Goal: Ask a question: Seek information or help from site administrators or community

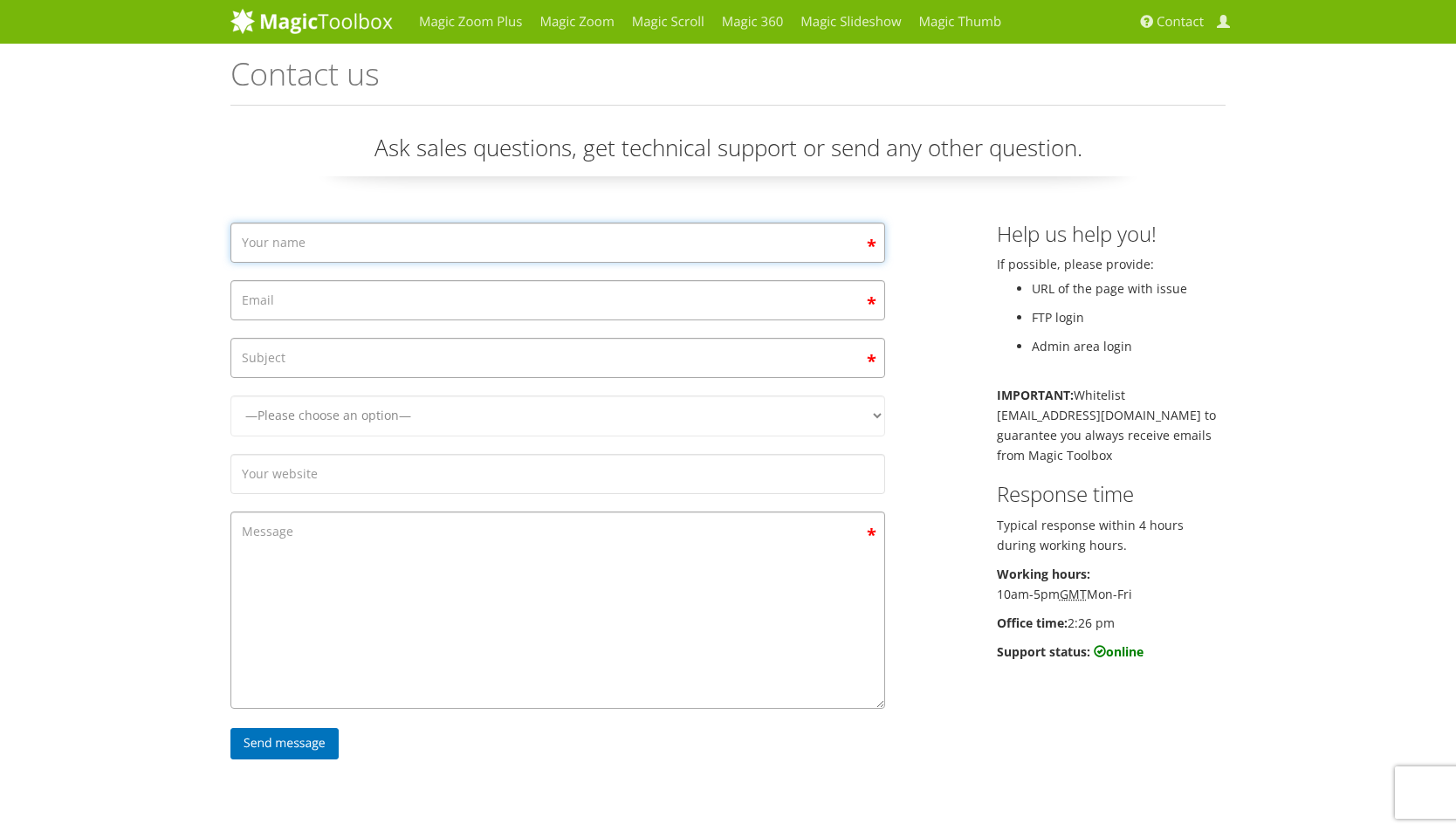
click at [435, 237] on input "Contact form" at bounding box center [558, 243] width 655 height 40
type input "LYNN"
click at [400, 300] on input "Contact form" at bounding box center [558, 300] width 655 height 40
type input "LYNN@MAPCUTS.COM"
click at [471, 366] on input "Contact form" at bounding box center [558, 358] width 655 height 40
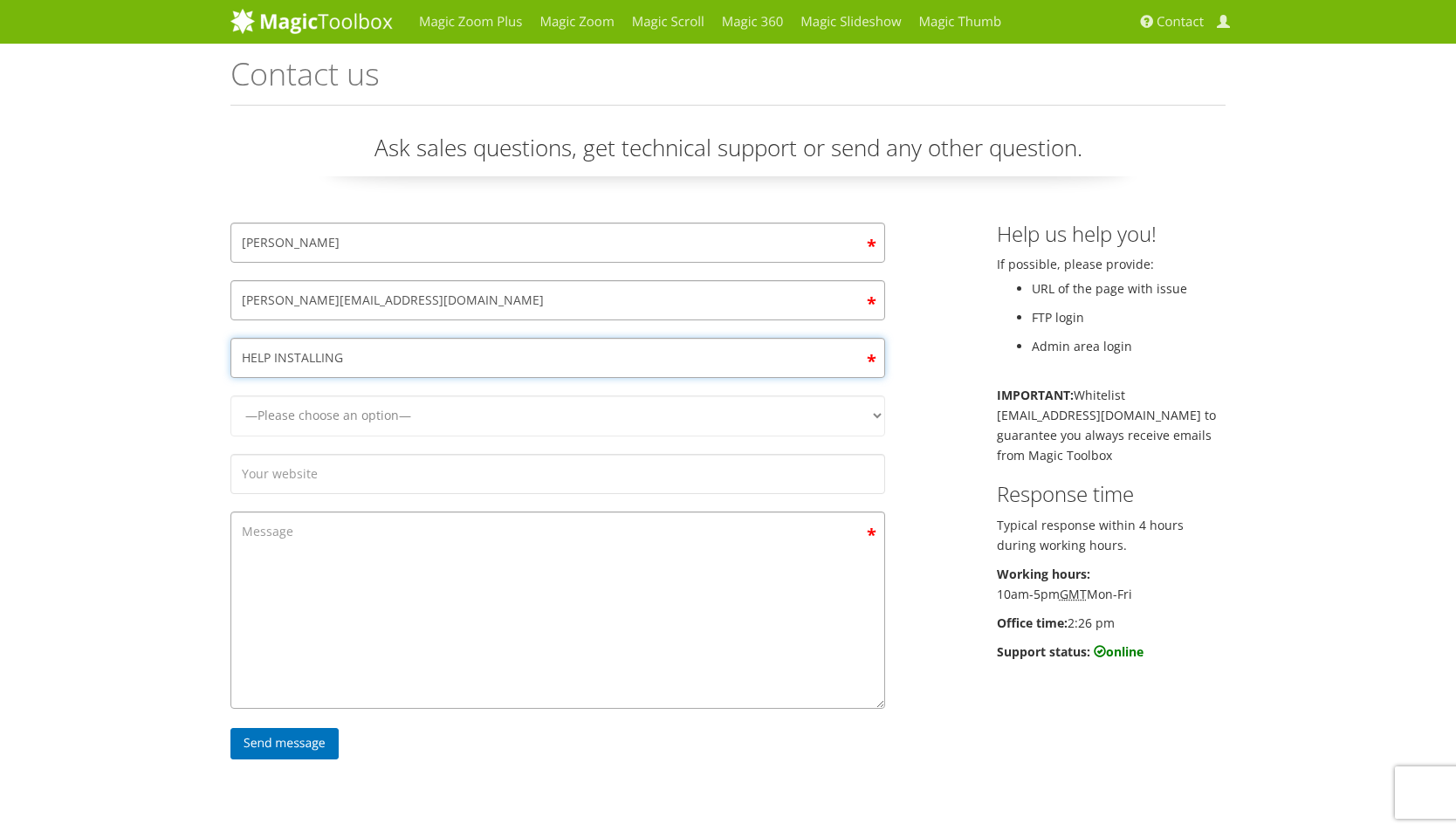
type input "HELP INSTALLING"
click at [457, 426] on select "—Please choose an option— Magic Zoom Magic Zoom Plus Magic Thumb Magic Slidesho…" at bounding box center [558, 415] width 655 height 41
select select "Magic Zoom Plus"
click at [230, 395] on select "—Please choose an option— Magic Zoom Magic Zoom Plus Magic Thumb Magic Slidesho…" at bounding box center [558, 415] width 655 height 41
click at [419, 480] on input "Contact form" at bounding box center [558, 474] width 655 height 40
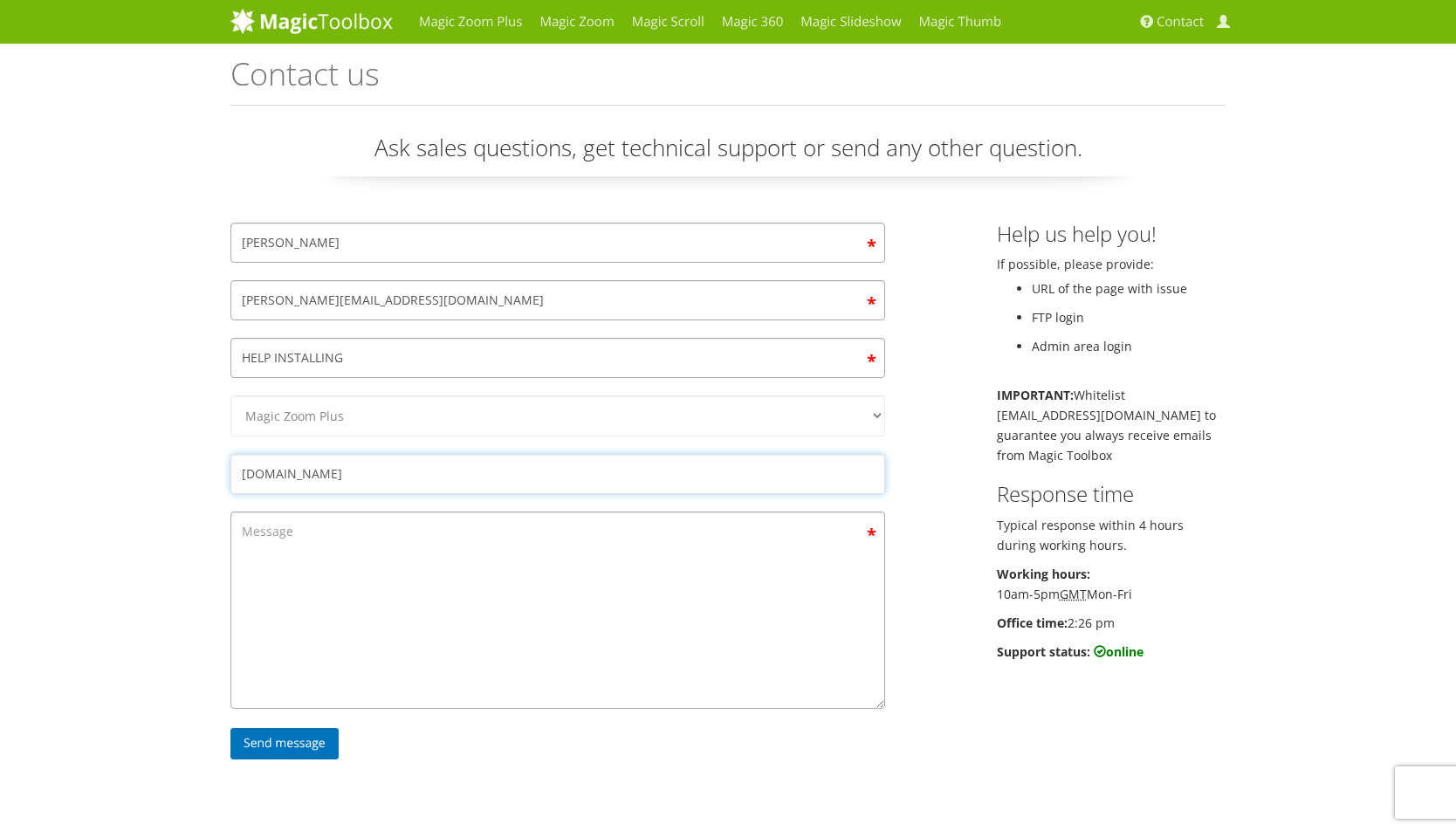
type input "mapcuts.com"
click at [409, 566] on textarea "Contact form" at bounding box center [558, 609] width 655 height 197
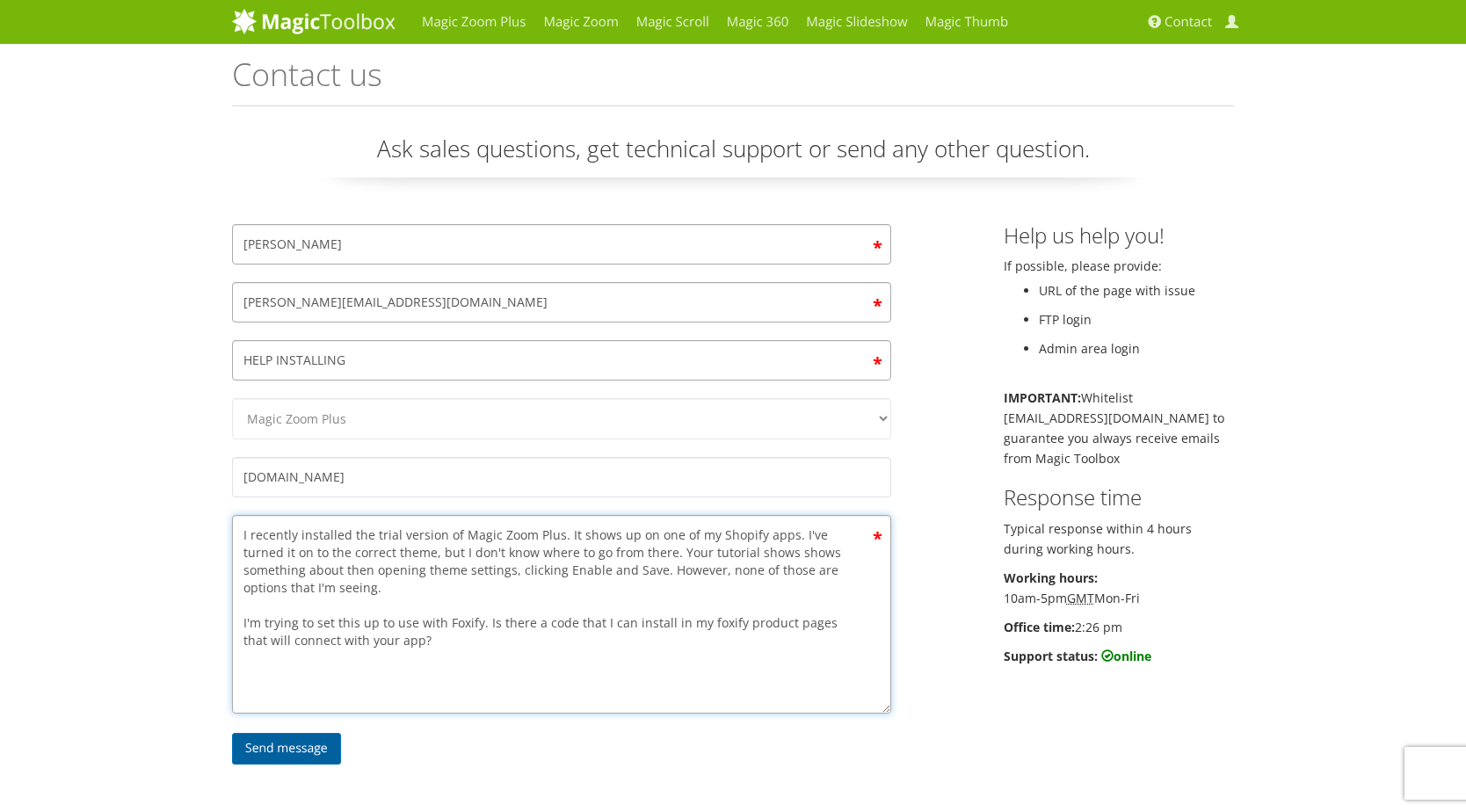
type textarea "I recently installed the trial version of Magic Zoom Plus. It shows up on one o…"
click at [301, 752] on input "Send message" at bounding box center [287, 749] width 109 height 32
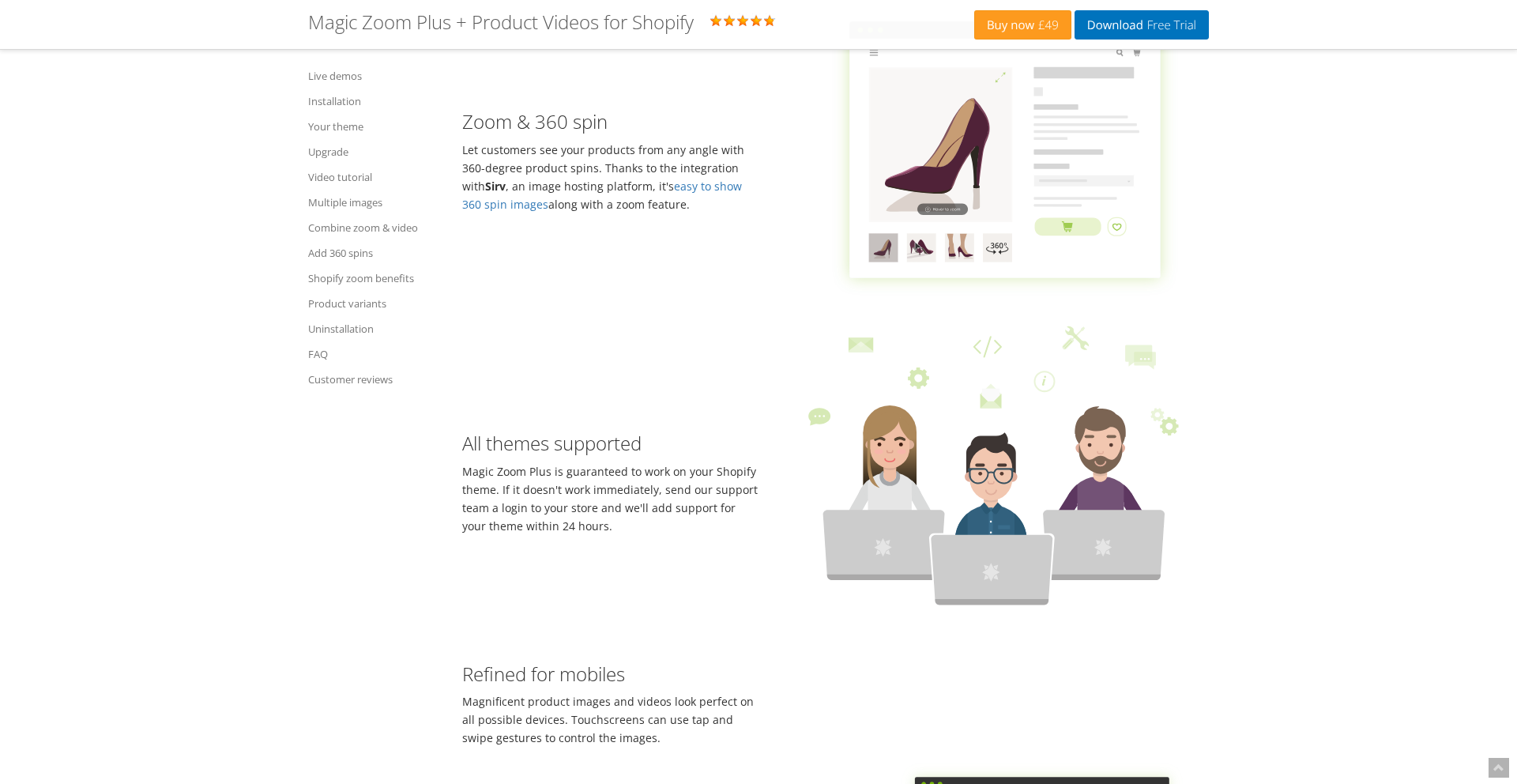
scroll to position [860, 0]
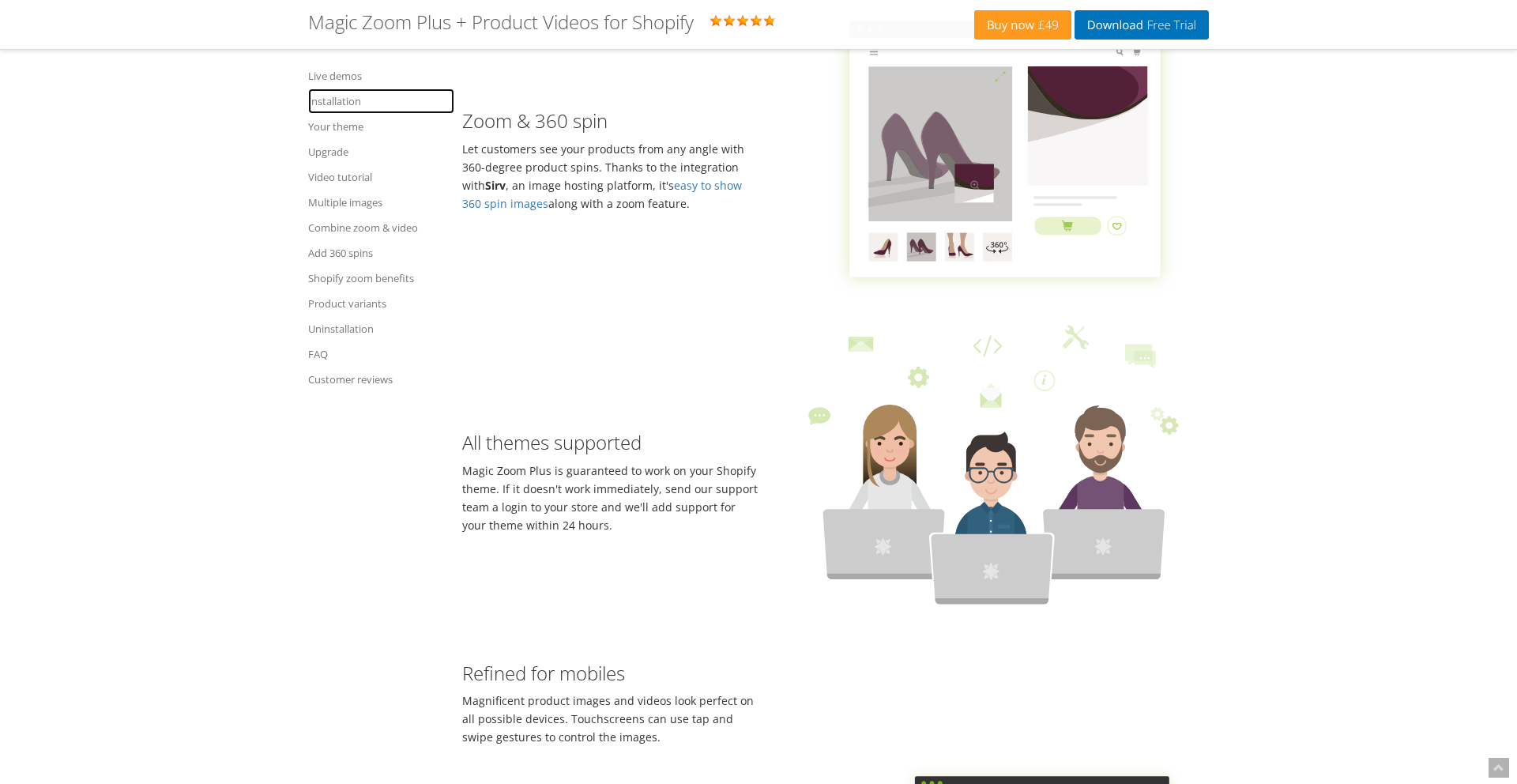
click at [347, 103] on link "Installation" at bounding box center [382, 101] width 147 height 25
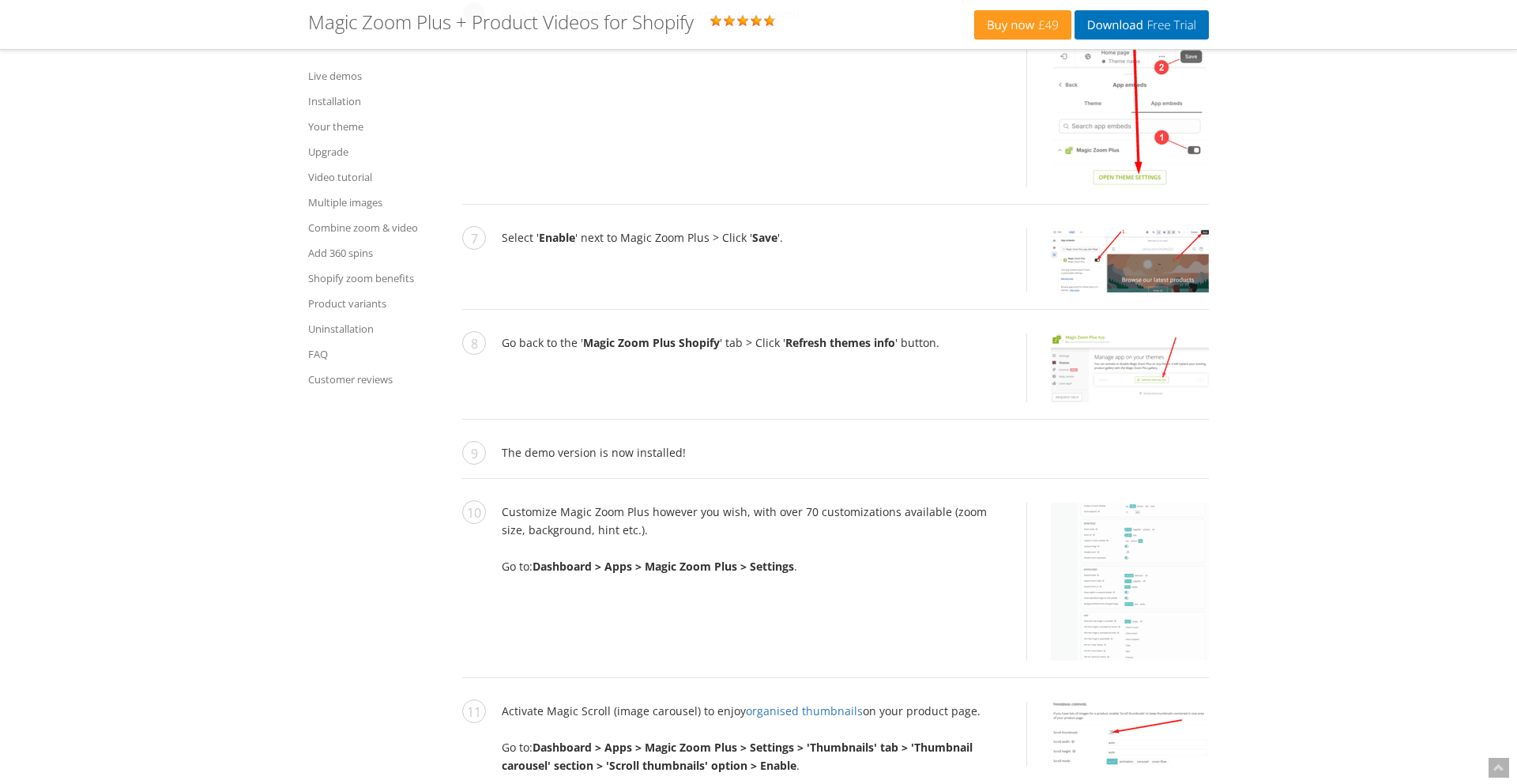
scroll to position [3528, 0]
click at [1158, 399] on img at bounding box center [1129, 364] width 158 height 69
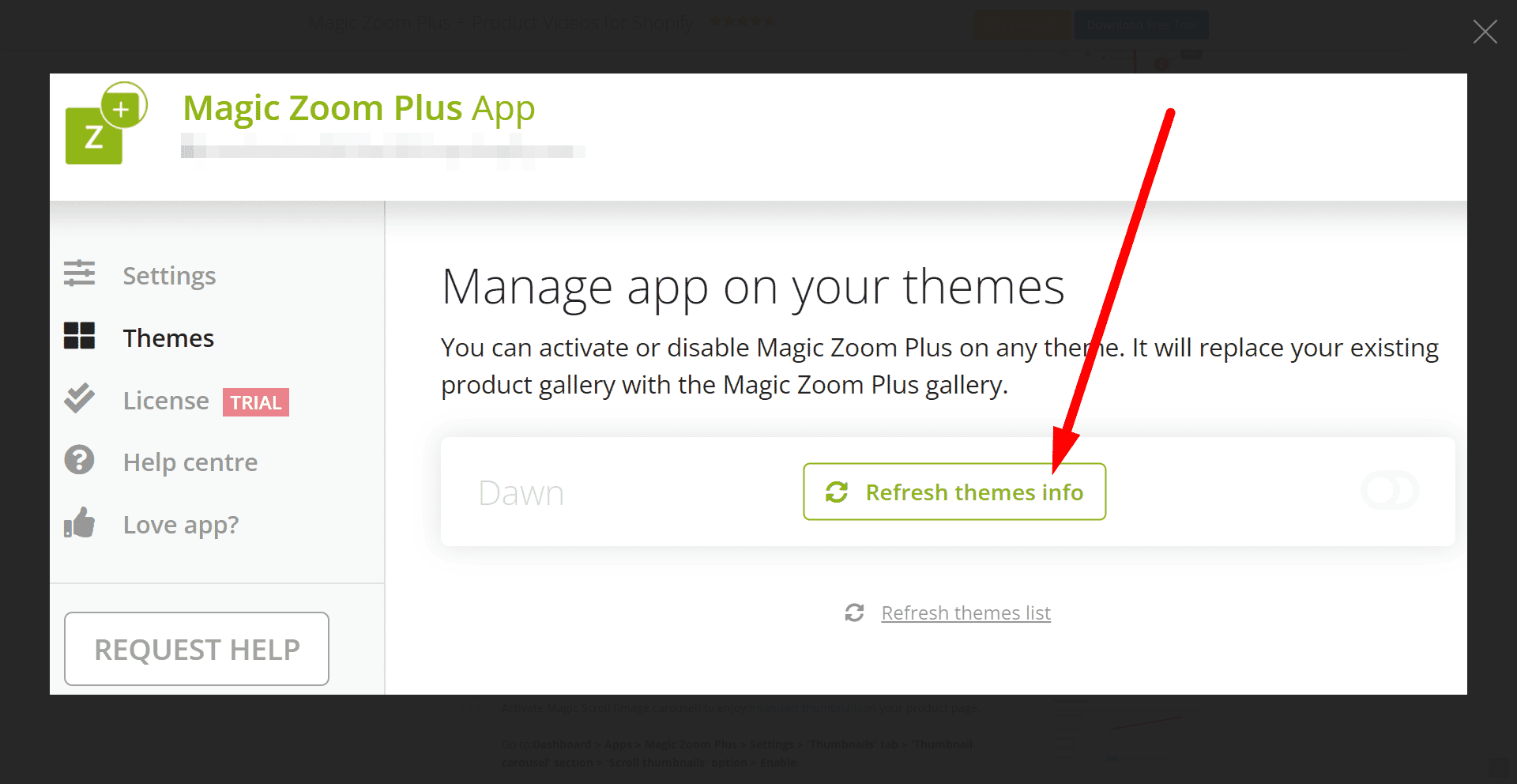
click at [1158, 563] on img at bounding box center [758, 383] width 1418 height 621
click at [169, 37] on figure at bounding box center [758, 383] width 1517 height 737
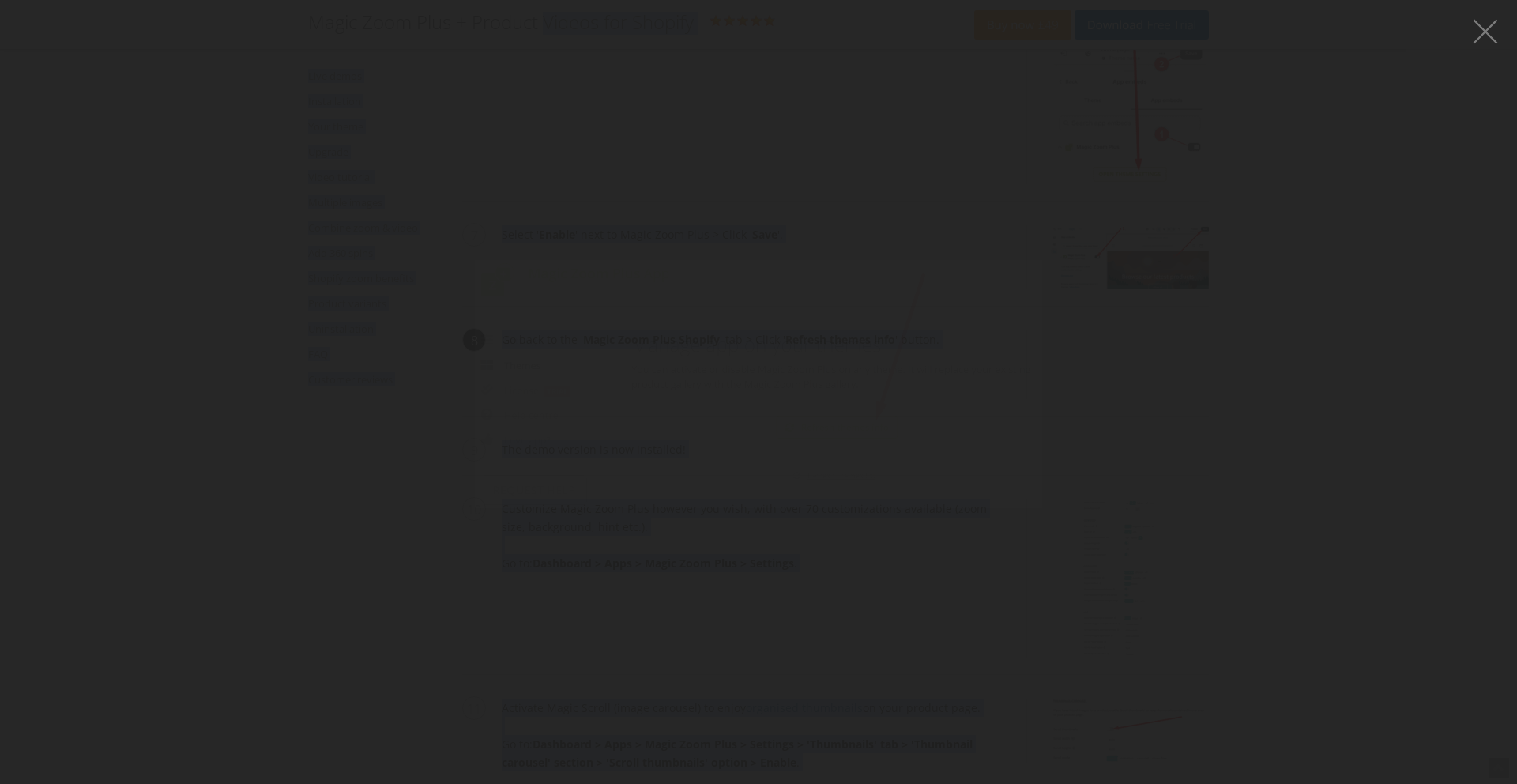
drag, startPoint x: 169, startPoint y: 37, endPoint x: 557, endPoint y: 21, distance: 388.3
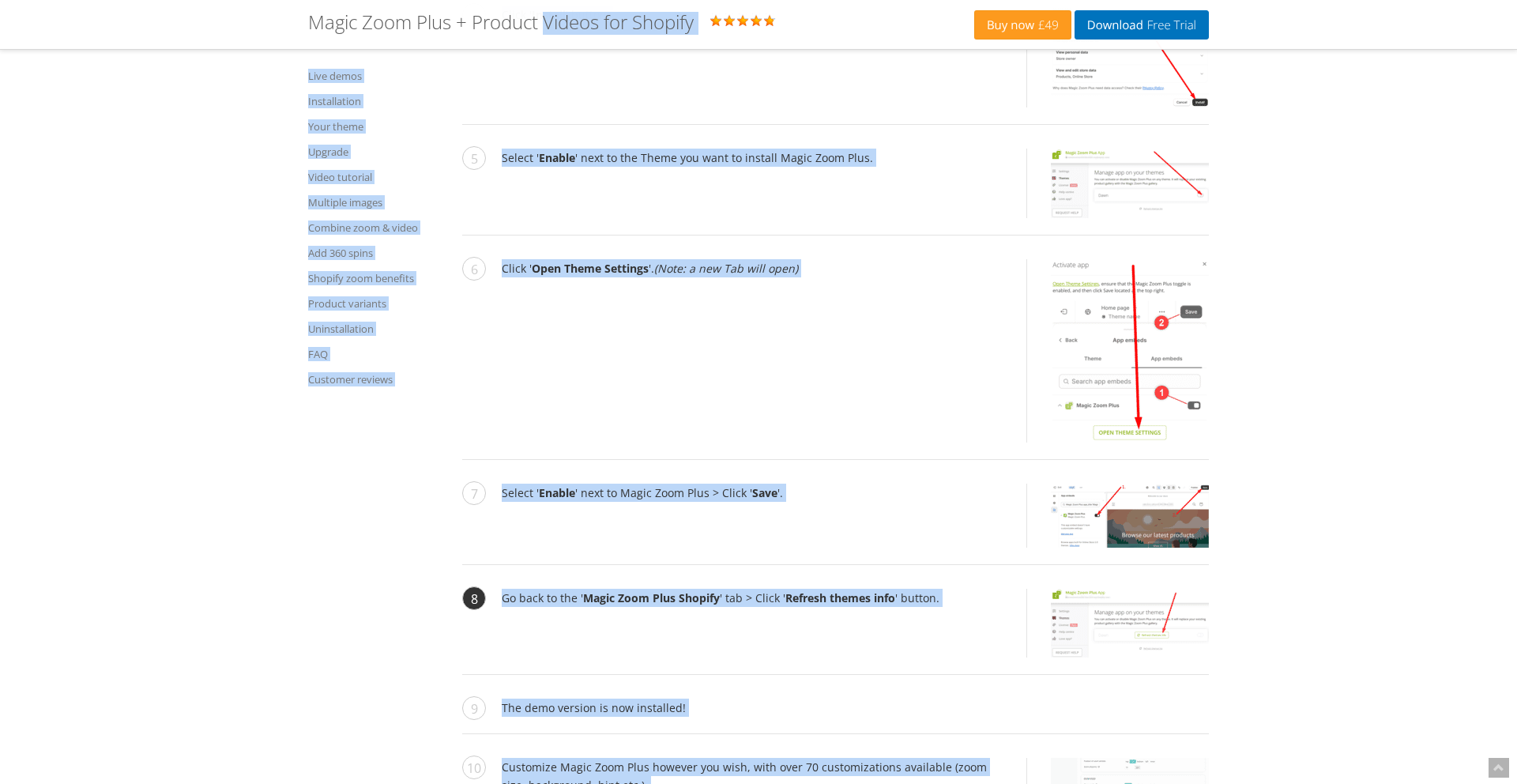
scroll to position [3270, 0]
click at [1156, 217] on img at bounding box center [1129, 182] width 158 height 70
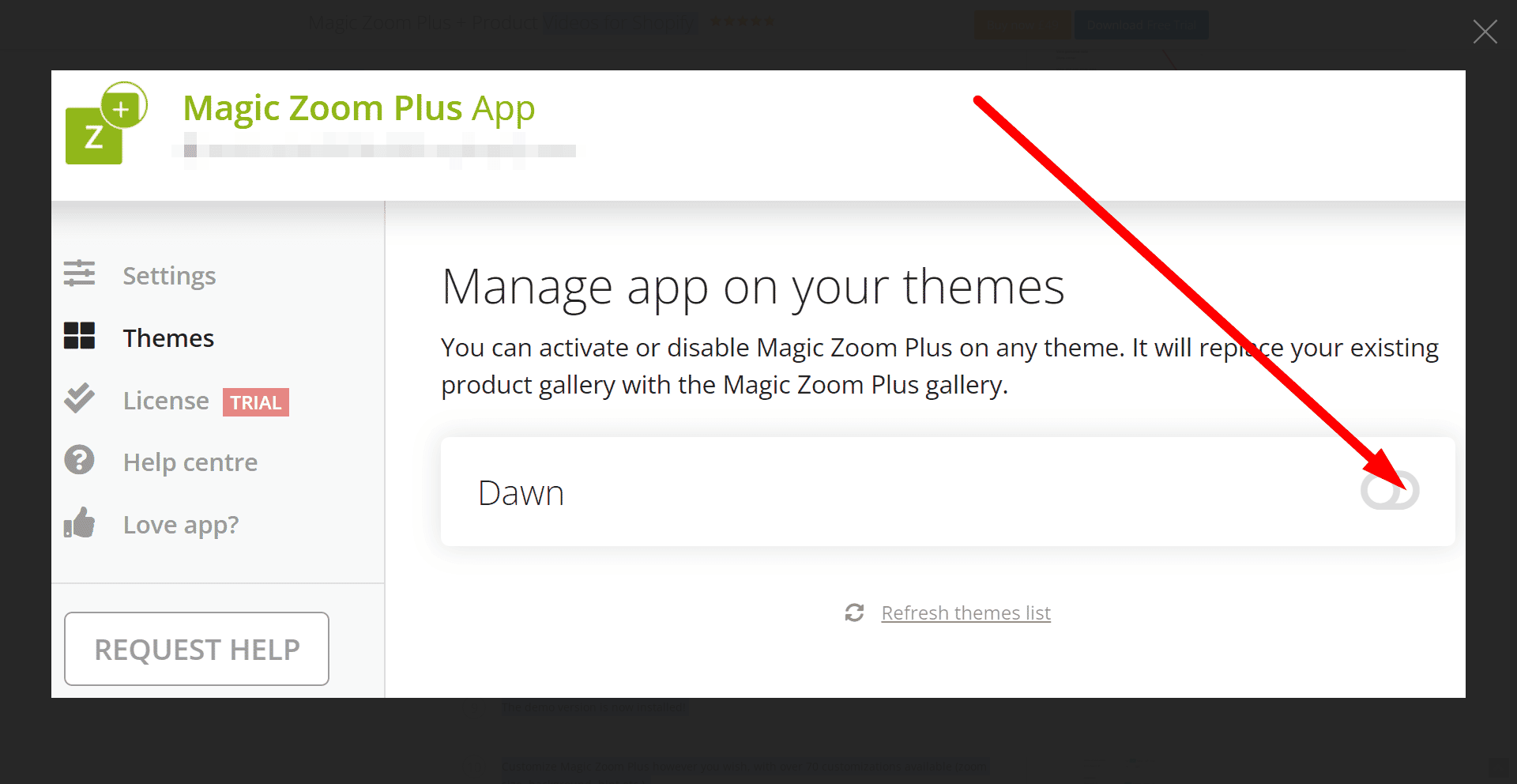
scroll to position [3268, 0]
click at [1156, 389] on img at bounding box center [758, 384] width 1414 height 627
click at [775, 195] on img at bounding box center [758, 384] width 1414 height 627
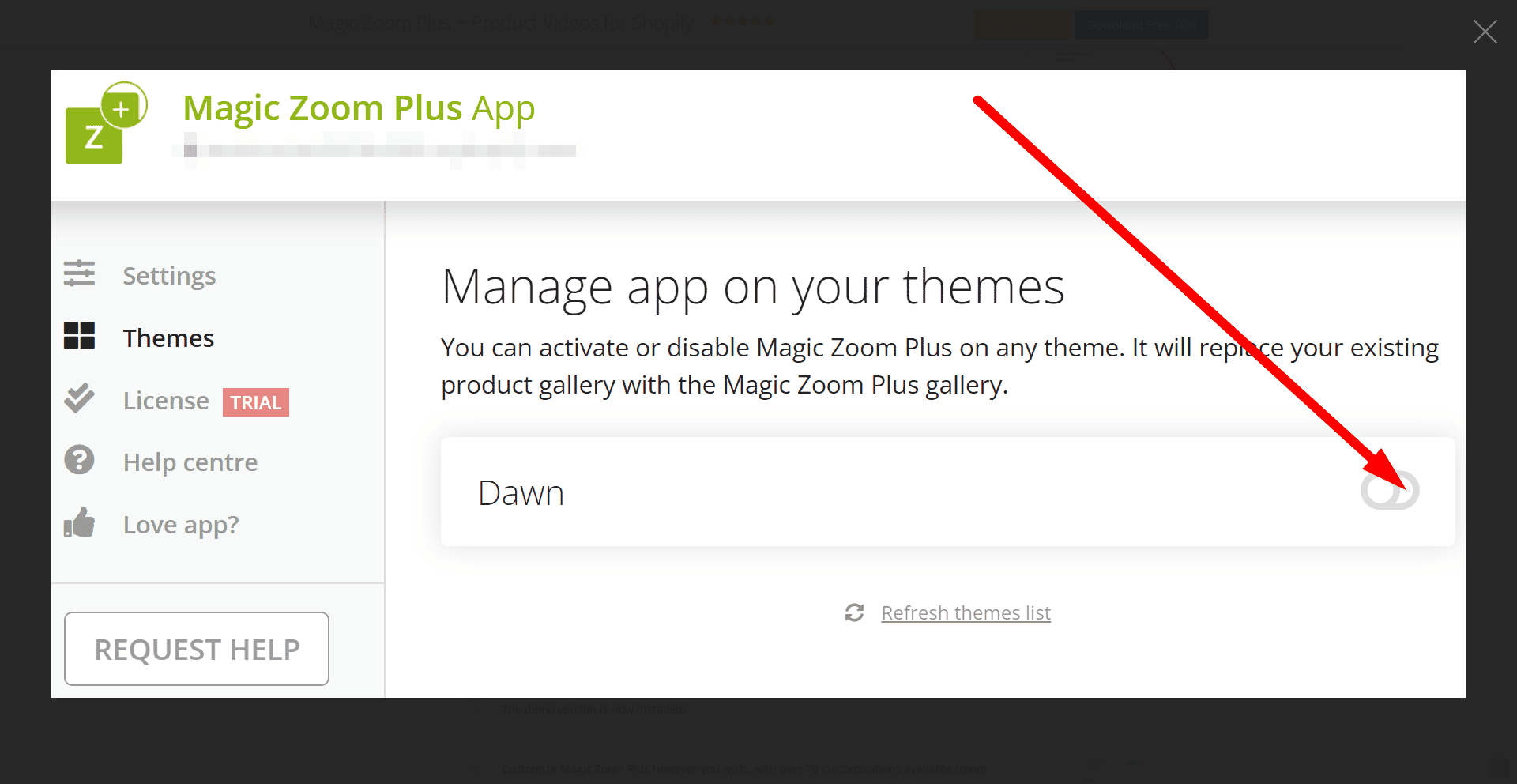
click at [20, 24] on figure at bounding box center [758, 383] width 1517 height 737
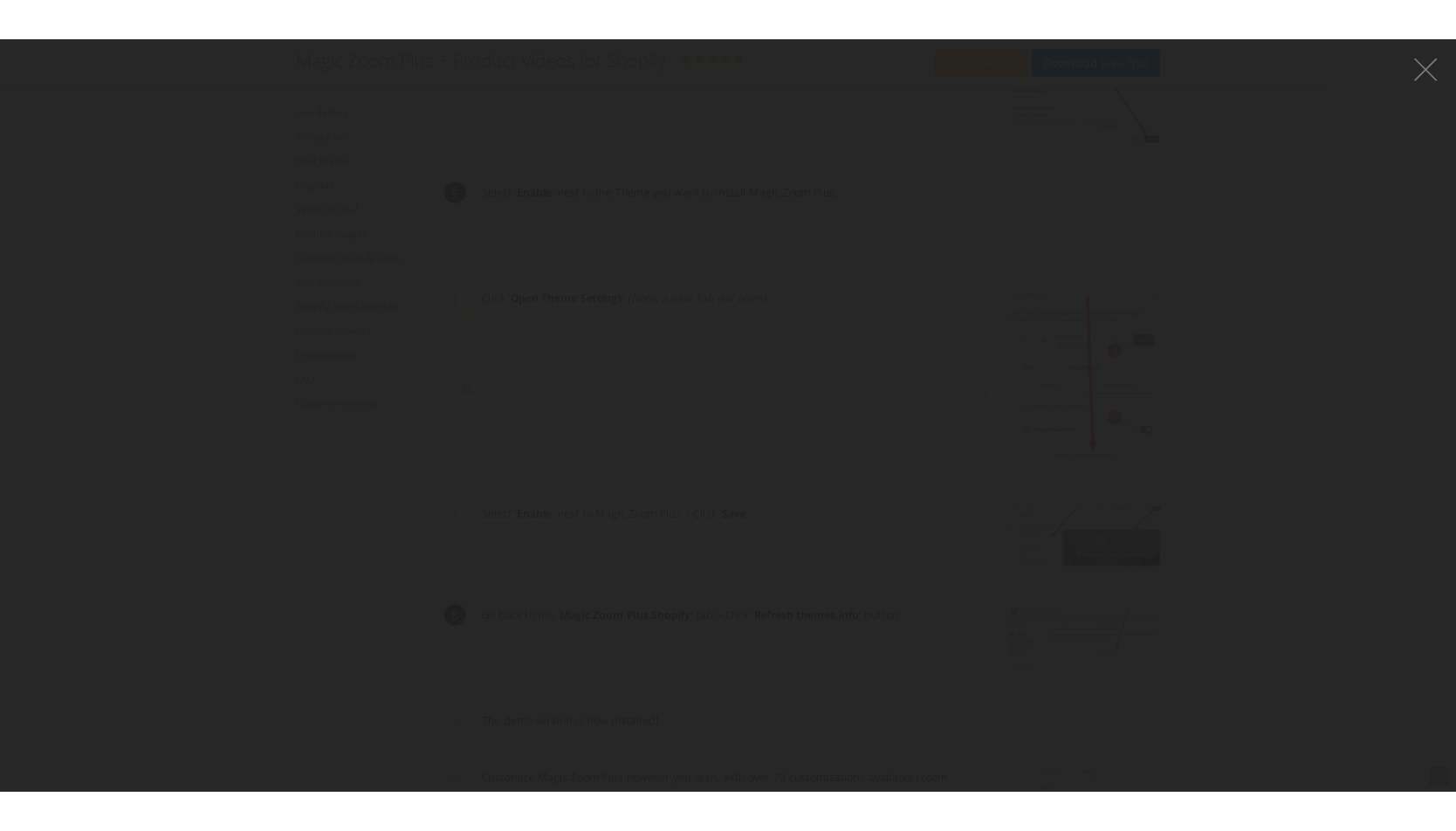
scroll to position [3613, 0]
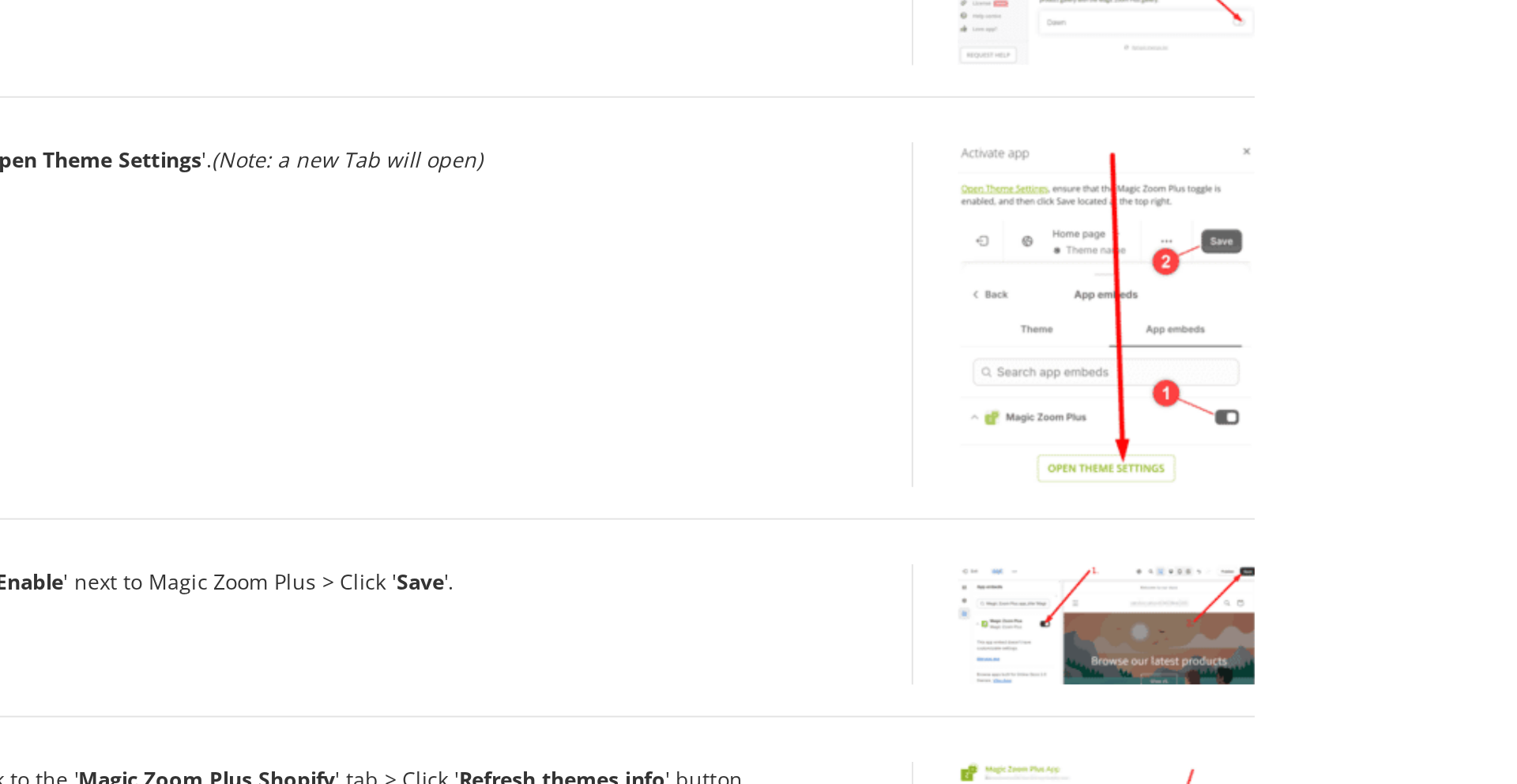
click at [1146, 442] on img at bounding box center [1129, 350] width 158 height 184
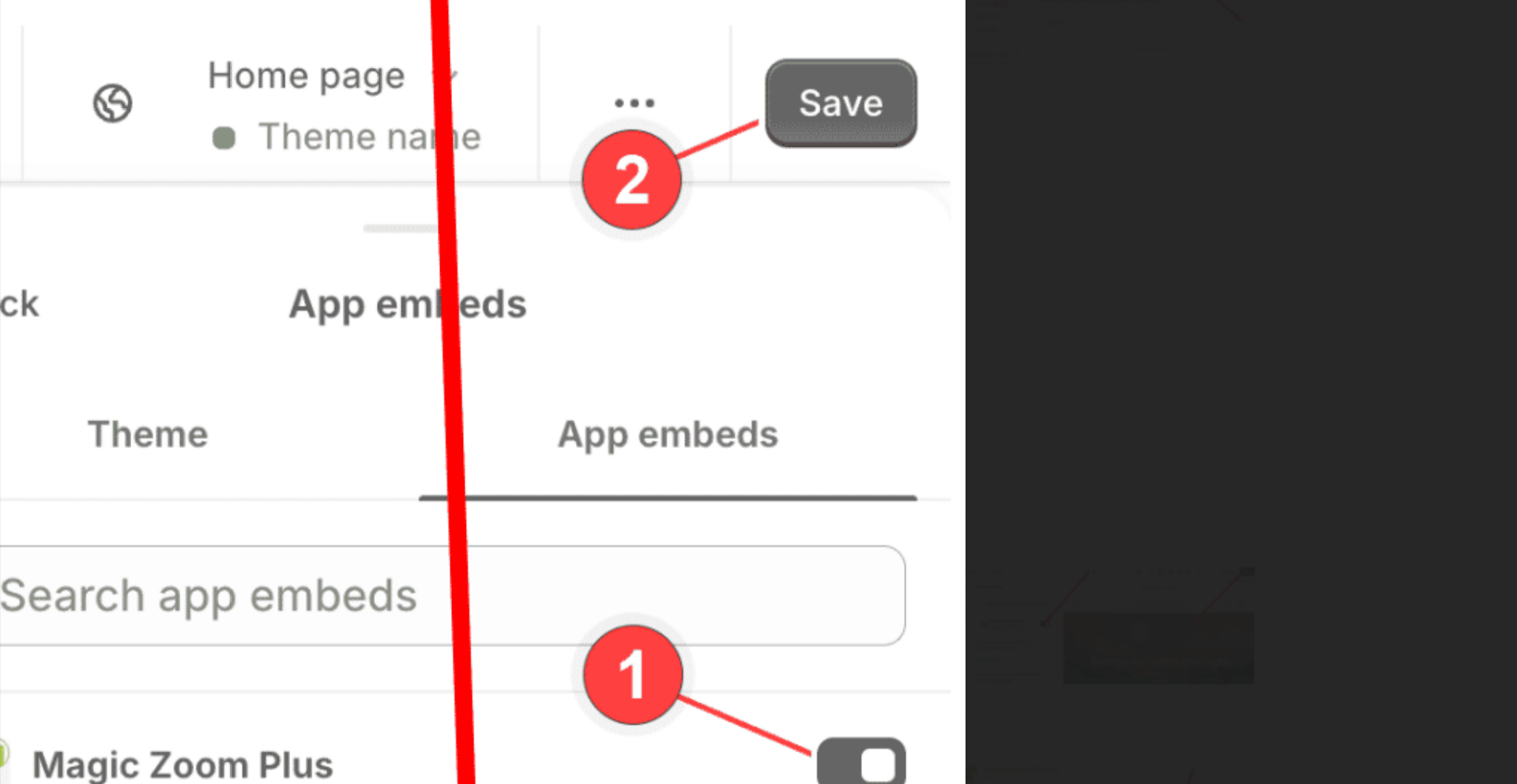
click at [977, 425] on img at bounding box center [758, 384] width 593 height 689
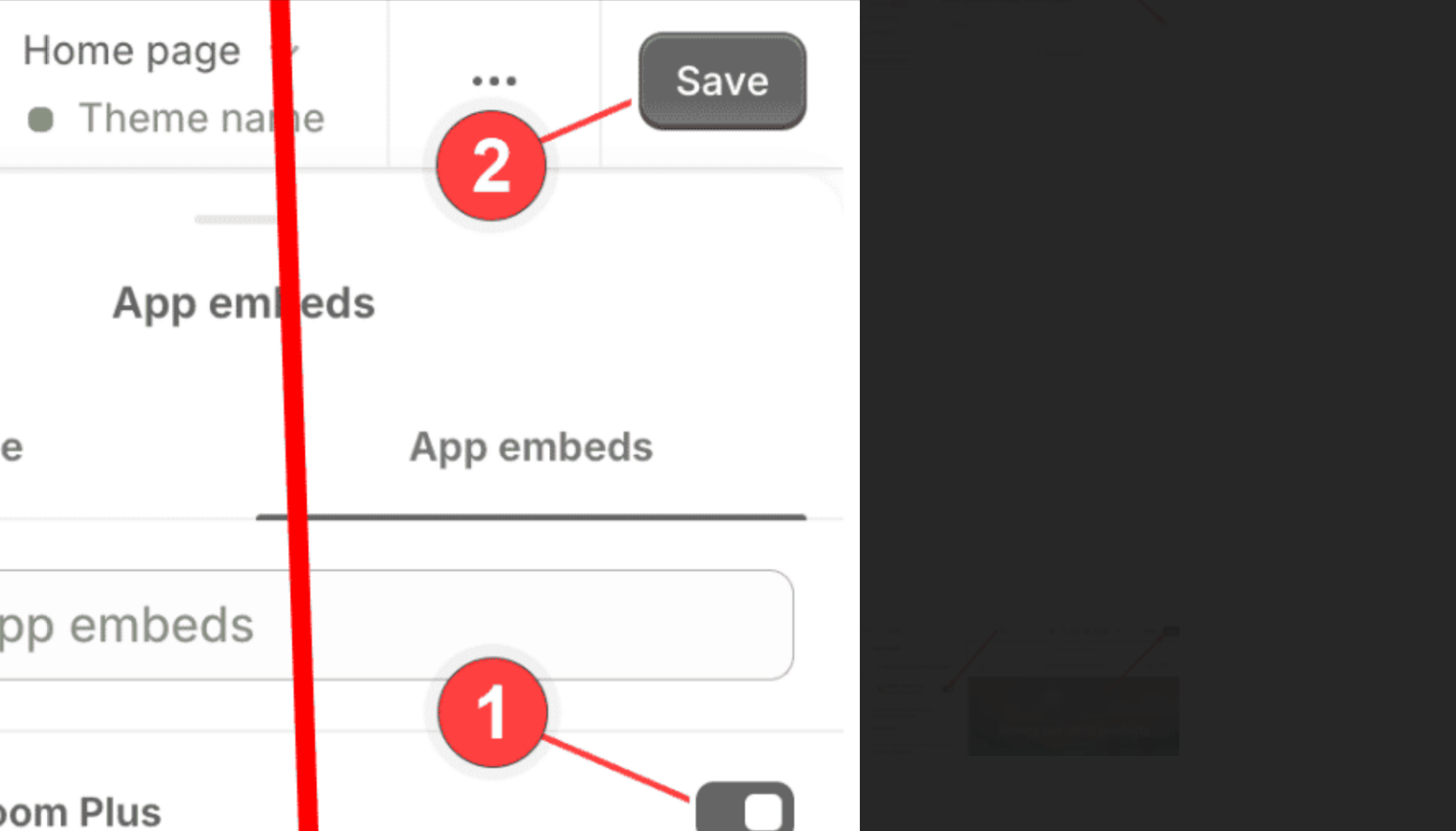
click at [813, 327] on img at bounding box center [728, 407] width 655 height 762
click at [615, 215] on img at bounding box center [728, 407] width 655 height 762
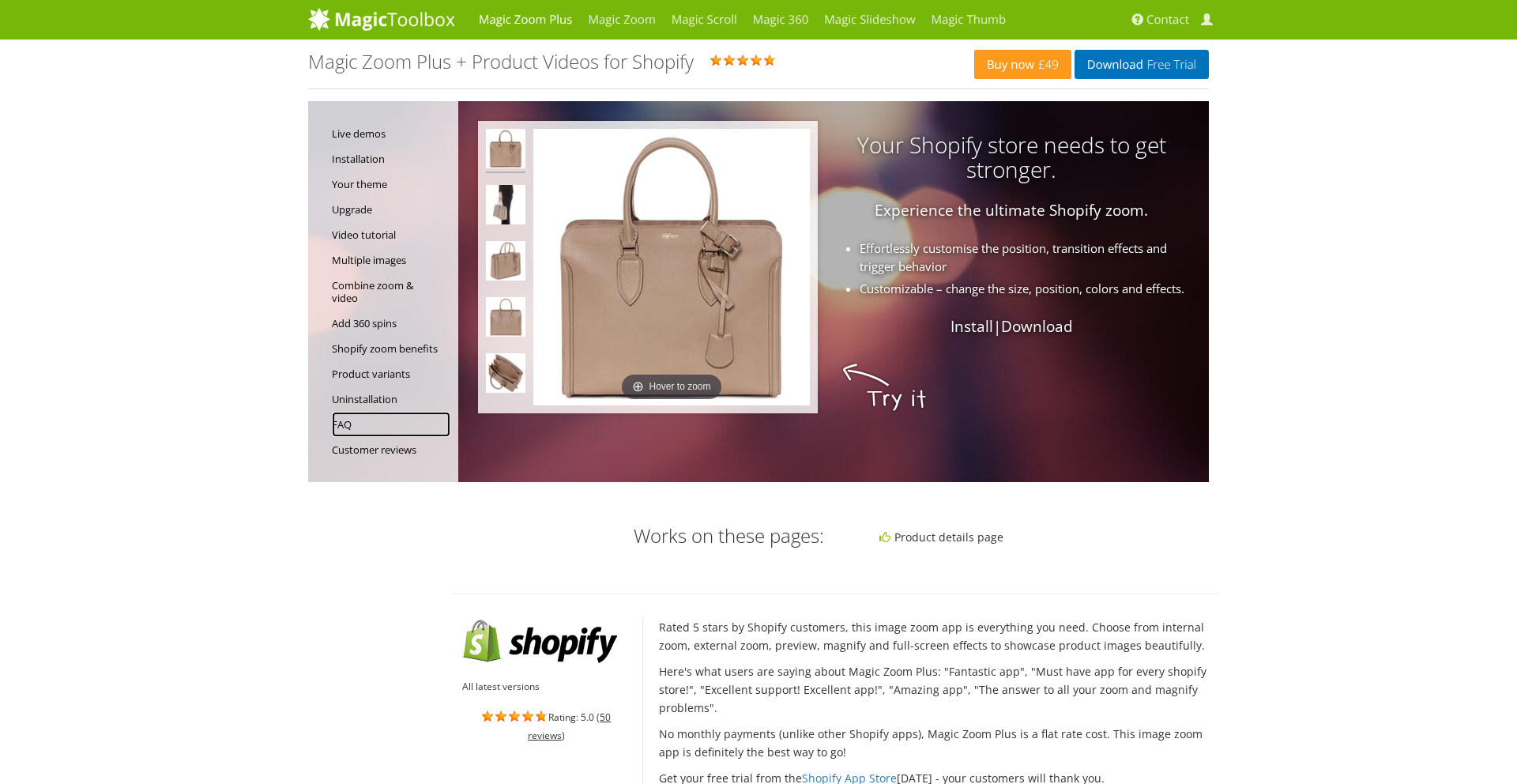
click at [345, 425] on link "FAQ" at bounding box center [391, 424] width 119 height 25
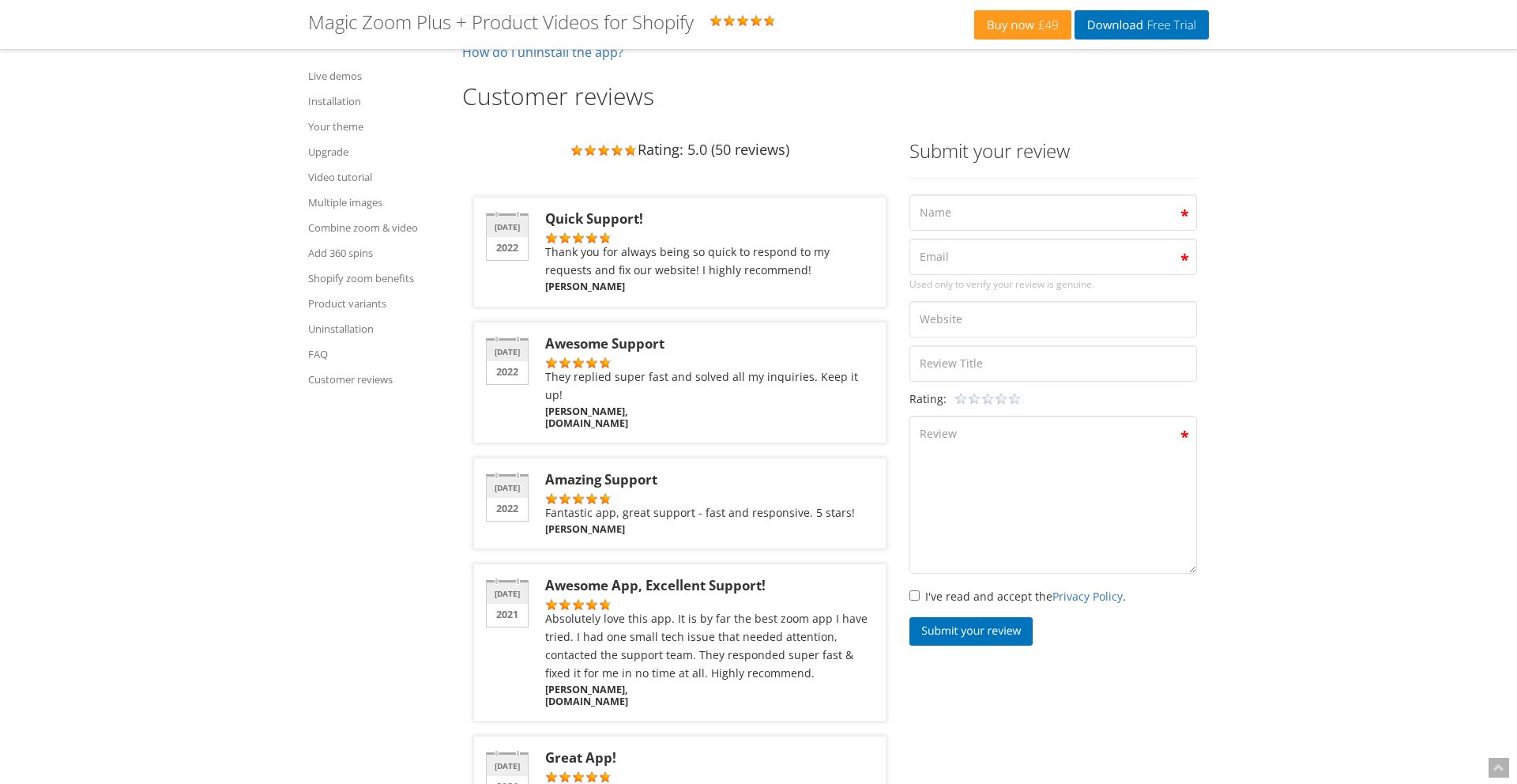
click at [492, 31] on link "My theme is not yet supported" at bounding box center [553, 22] width 184 height 17
